Goal: Information Seeking & Learning: Check status

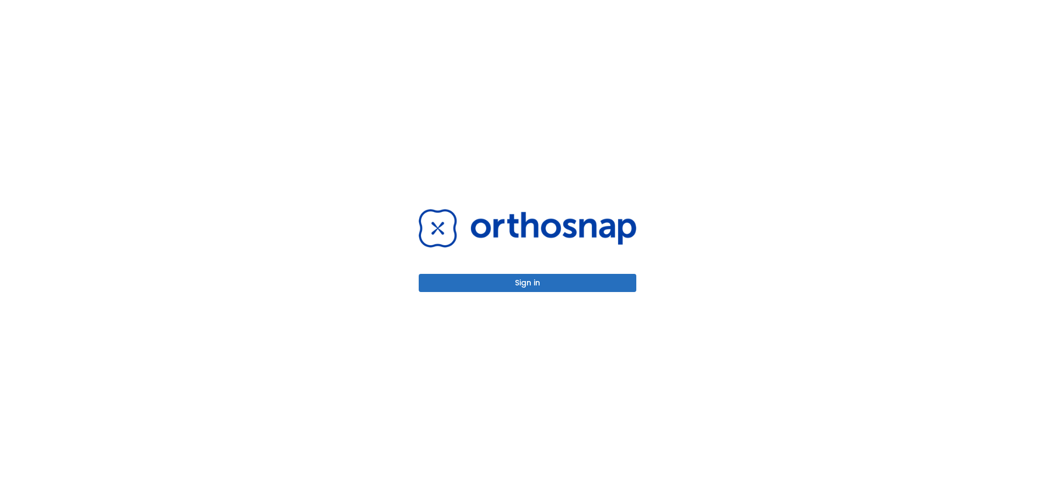
click at [532, 258] on div "Sign in" at bounding box center [528, 250] width 218 height 82
click at [536, 279] on button "Sign in" at bounding box center [528, 283] width 218 height 18
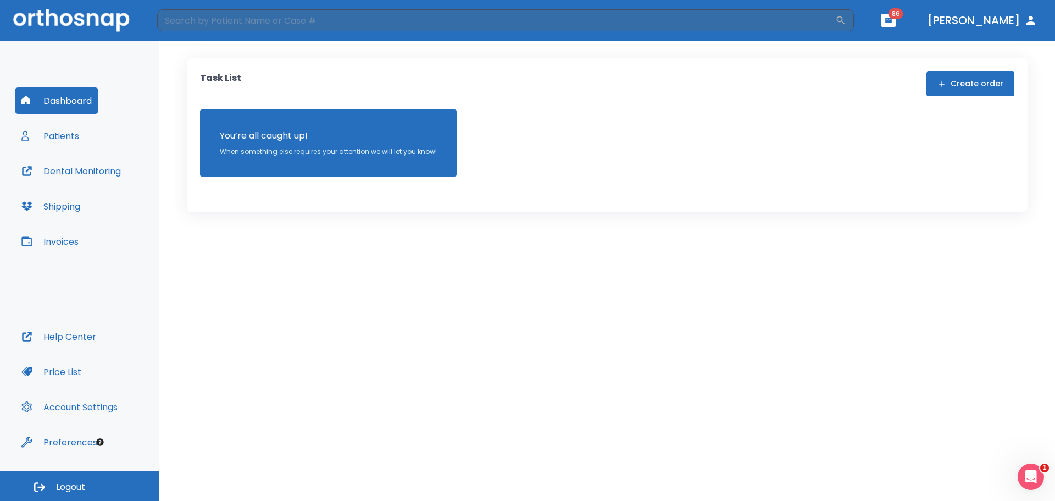
click at [82, 173] on button "Dental Monitoring" at bounding box center [71, 171] width 113 height 26
click at [101, 142] on div "Dashboard Patients Dental Monitoring Shipping Invoices" at bounding box center [80, 205] width 130 height 236
click at [62, 132] on button "Patients" at bounding box center [50, 136] width 71 height 26
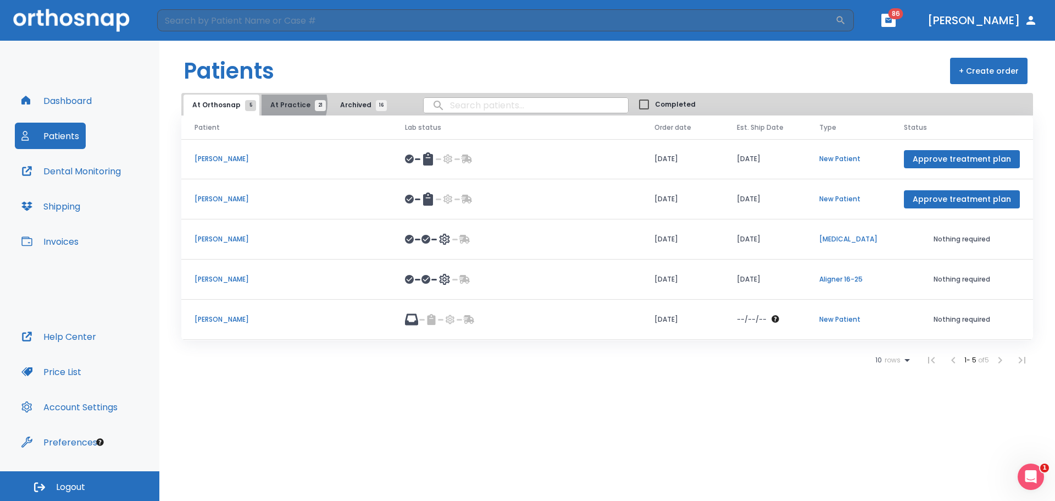
click at [277, 103] on span "At Practice 21" at bounding box center [295, 105] width 50 height 10
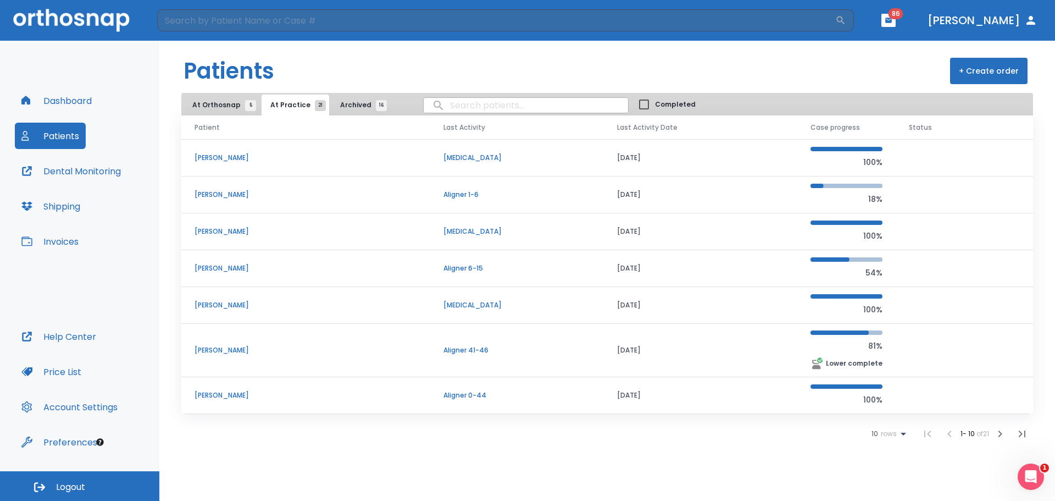
scroll to position [110, 0]
click at [243, 345] on p "[PERSON_NAME]" at bounding box center [306, 350] width 223 height 10
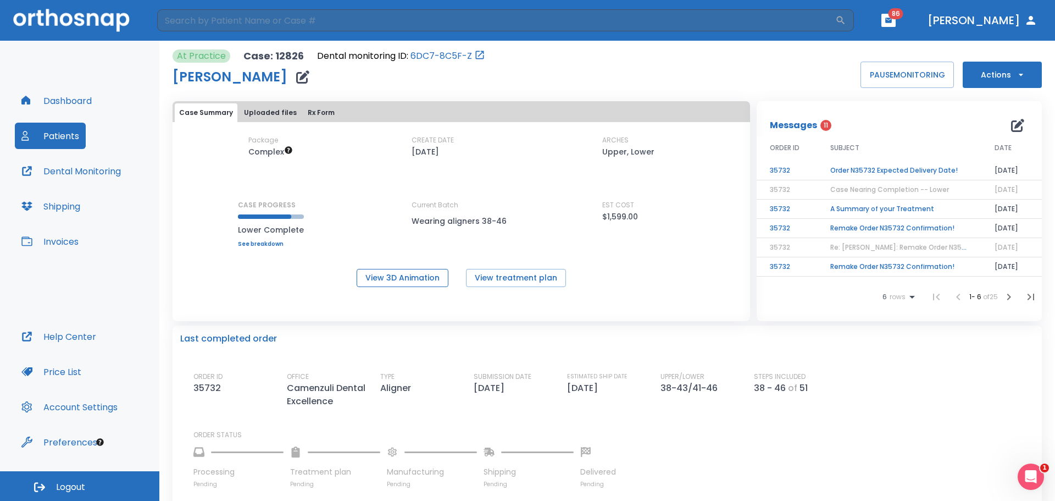
click at [419, 279] on button "View 3D Animation" at bounding box center [403, 278] width 92 height 18
click at [919, 165] on td "Order N35732 Expected Delivery Date!" at bounding box center [899, 170] width 164 height 19
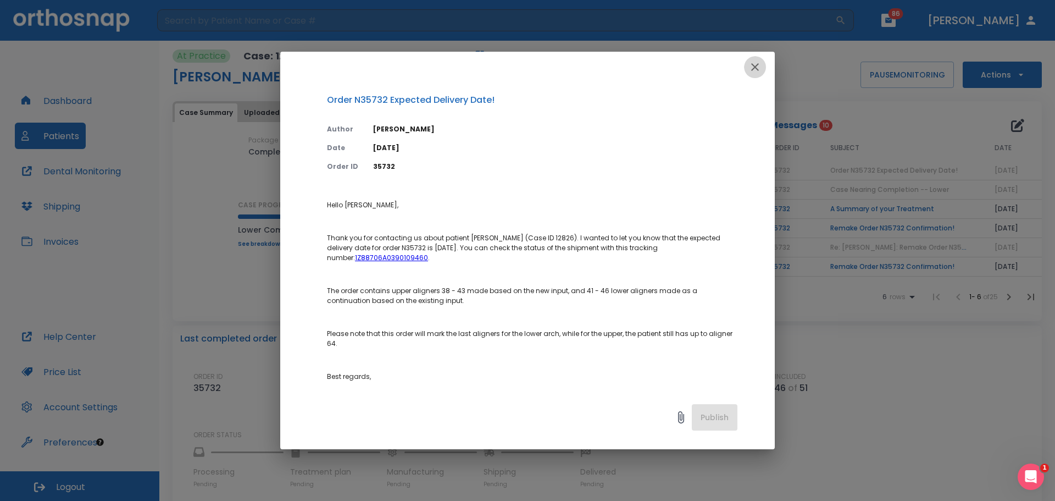
drag, startPoint x: 751, startPoint y: 66, endPoint x: 609, endPoint y: 301, distance: 274.3
click at [751, 66] on icon "button" at bounding box center [754, 66] width 13 height 13
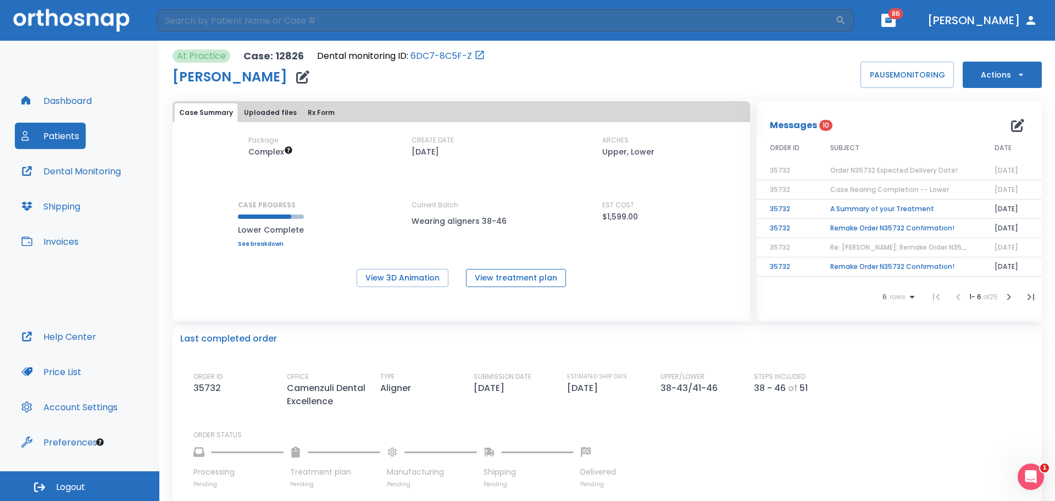
drag, startPoint x: 504, startPoint y: 279, endPoint x: 510, endPoint y: 277, distance: 5.7
click at [510, 277] on button "View treatment plan" at bounding box center [516, 278] width 100 height 18
click at [888, 171] on span "Order N35732 Expected Delivery Date!" at bounding box center [893, 169] width 127 height 9
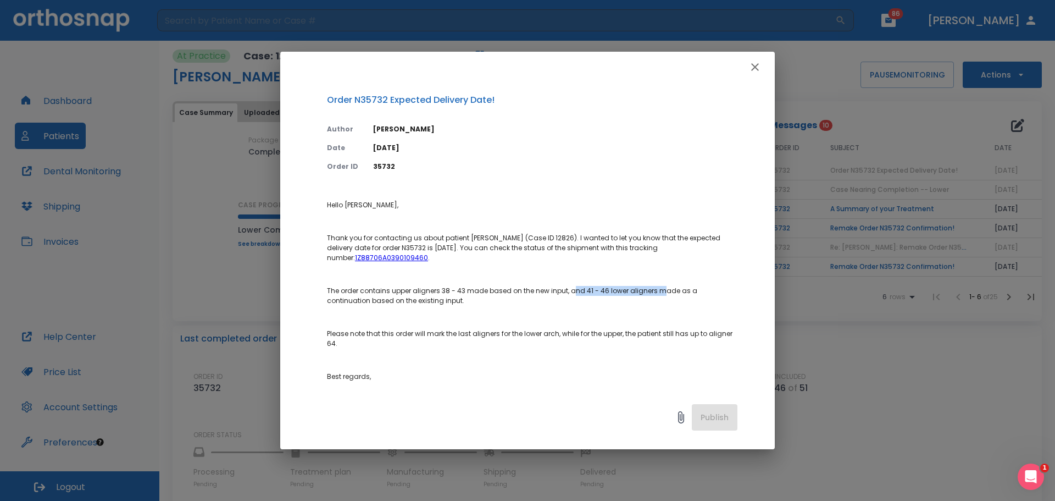
drag, startPoint x: 571, startPoint y: 291, endPoint x: 660, endPoint y: 287, distance: 88.5
click at [660, 287] on p "The order contains upper aligners 38 - 43 made based on the new input, and 41 -…" at bounding box center [532, 296] width 410 height 20
click at [756, 68] on icon "button" at bounding box center [755, 67] width 8 height 8
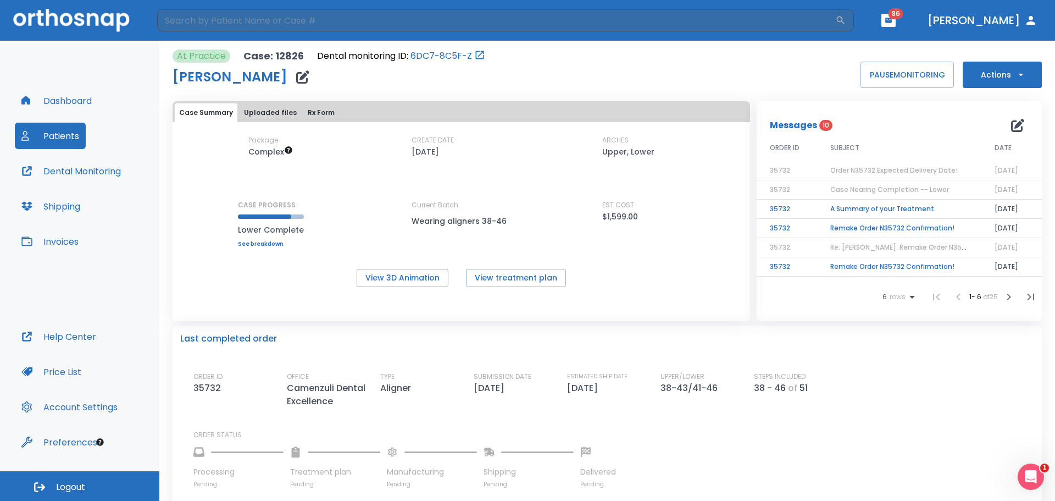
click at [895, 165] on span "Order N35732 Expected Delivery Date!" at bounding box center [893, 169] width 127 height 9
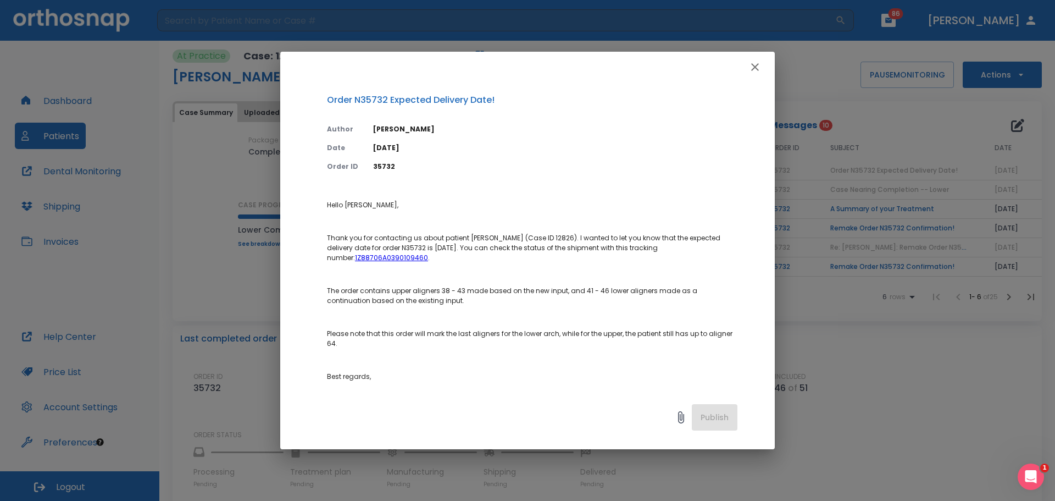
drag, startPoint x: 579, startPoint y: 53, endPoint x: 774, endPoint y: 64, distance: 194.8
click at [820, 57] on div "Order N35732 Expected Delivery Date! Author [PERSON_NAME] Date [DATE] Order ID …" at bounding box center [527, 250] width 1055 height 501
drag, startPoint x: 593, startPoint y: 71, endPoint x: 761, endPoint y: 71, distance: 168.1
click at [761, 71] on div at bounding box center [527, 67] width 495 height 31
drag, startPoint x: 581, startPoint y: 289, endPoint x: 655, endPoint y: 296, distance: 74.5
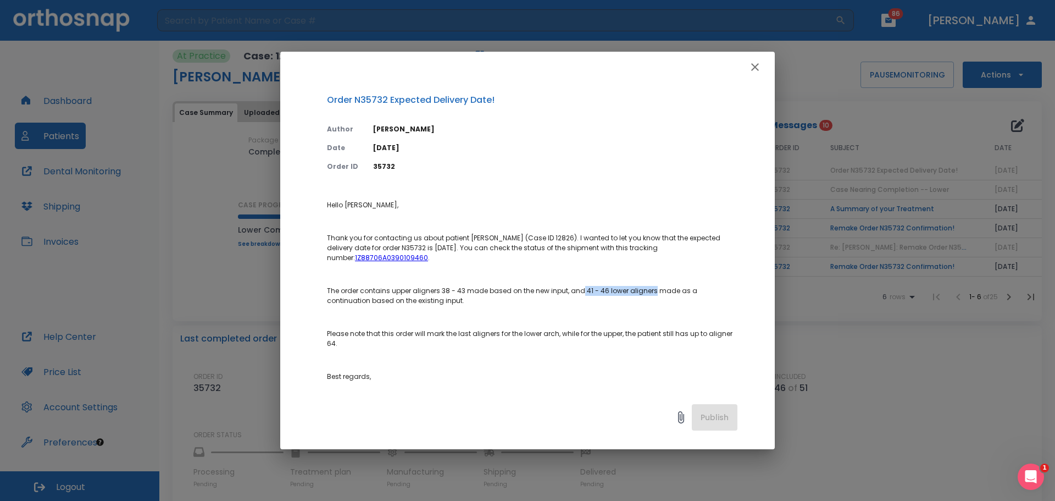
click at [654, 293] on p "The order contains upper aligners 38 - 43 made based on the new input, and 41 -…" at bounding box center [532, 296] width 410 height 20
click at [754, 72] on icon "button" at bounding box center [754, 66] width 13 height 13
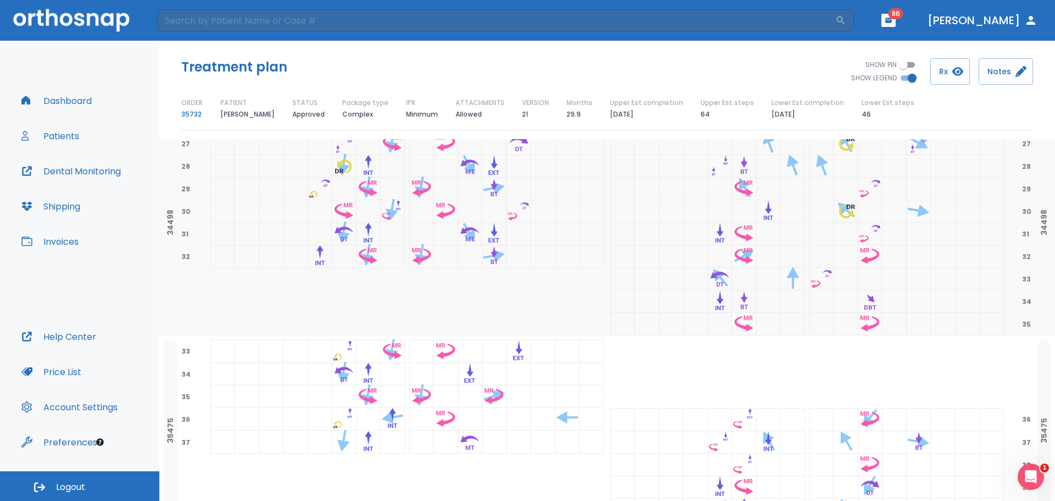
scroll to position [1000, 0]
